Goal: Book appointment/travel/reservation

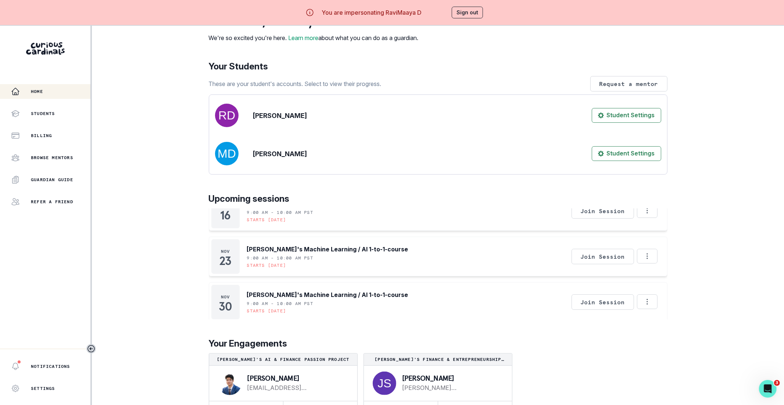
scroll to position [25, 0]
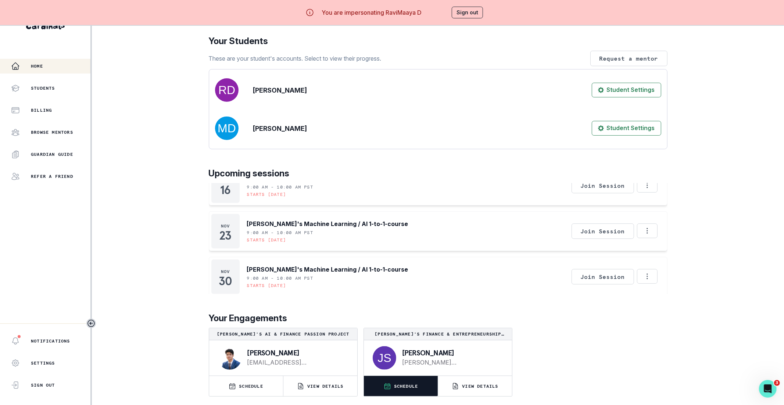
click at [392, 381] on button "SCHEDULE" at bounding box center [401, 386] width 74 height 20
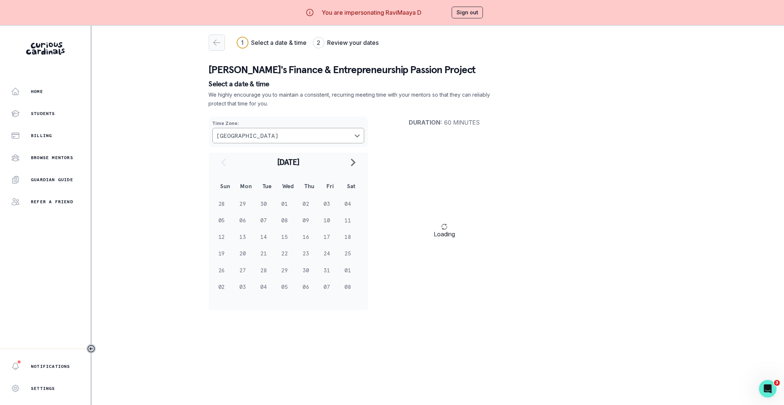
click at [212, 44] on icon "button" at bounding box center [216, 42] width 9 height 9
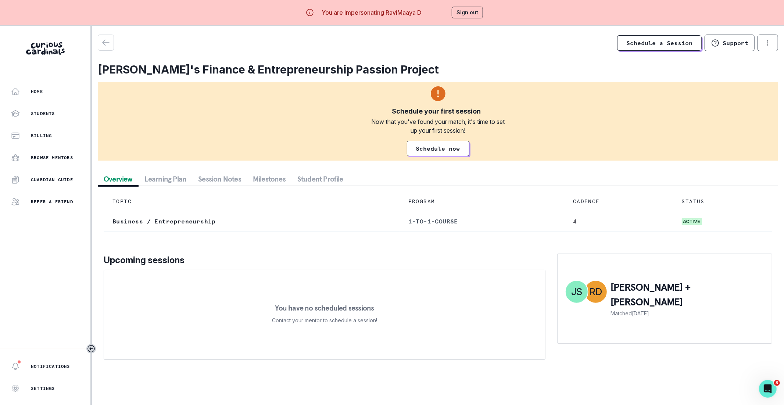
scroll to position [25, 0]
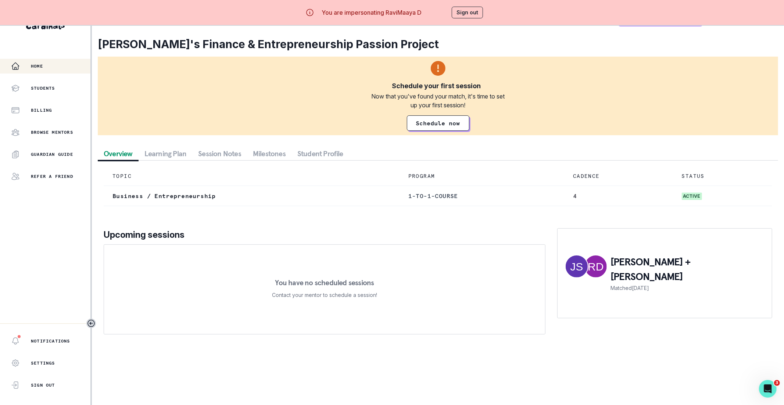
click at [72, 71] on button "Home" at bounding box center [45, 66] width 90 height 15
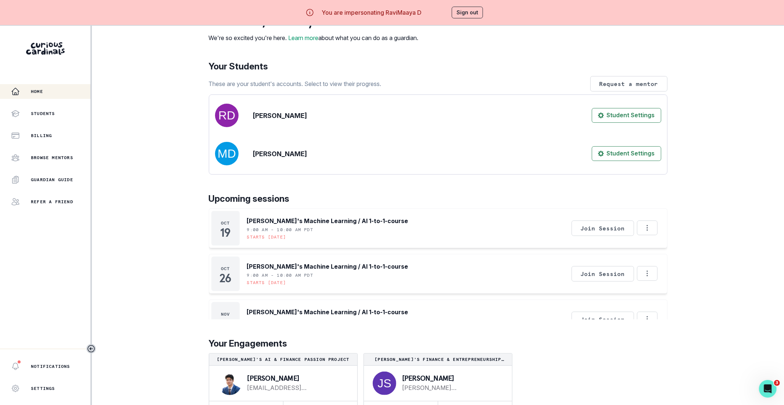
scroll to position [25, 0]
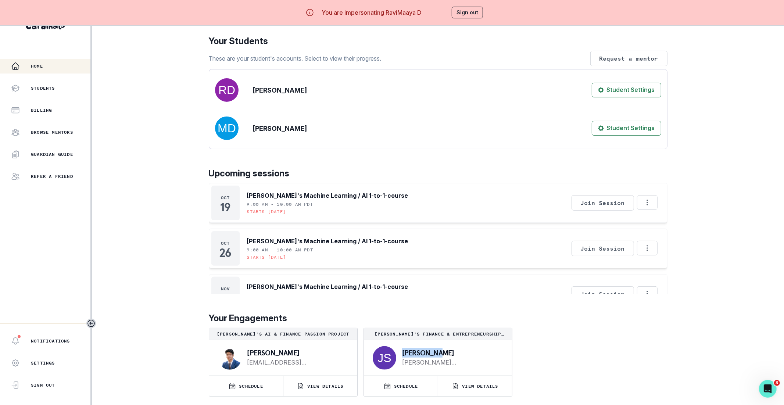
drag, startPoint x: 436, startPoint y: 353, endPoint x: 402, endPoint y: 353, distance: 33.8
click at [403, 353] on p "[PERSON_NAME]" at bounding box center [451, 352] width 98 height 7
copy p "[PERSON_NAME]"
click at [458, 10] on button "Sign out" at bounding box center [466, 13] width 31 height 12
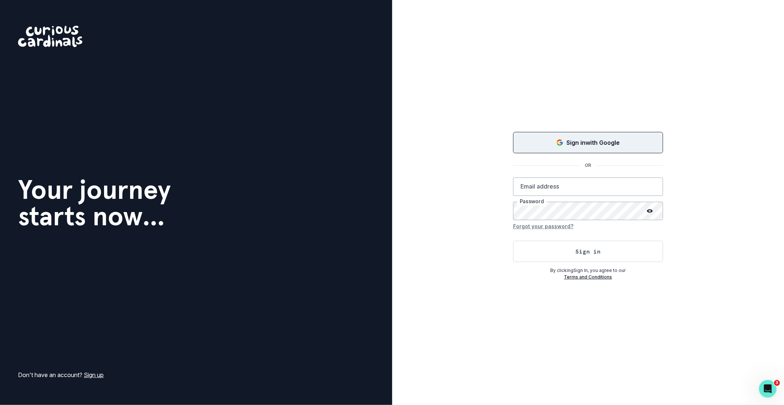
click at [557, 135] on button "Sign in with Google" at bounding box center [588, 142] width 150 height 21
type input "[EMAIL_ADDRESS][DOMAIN_NAME]"
